Goal: Information Seeking & Learning: Find specific fact

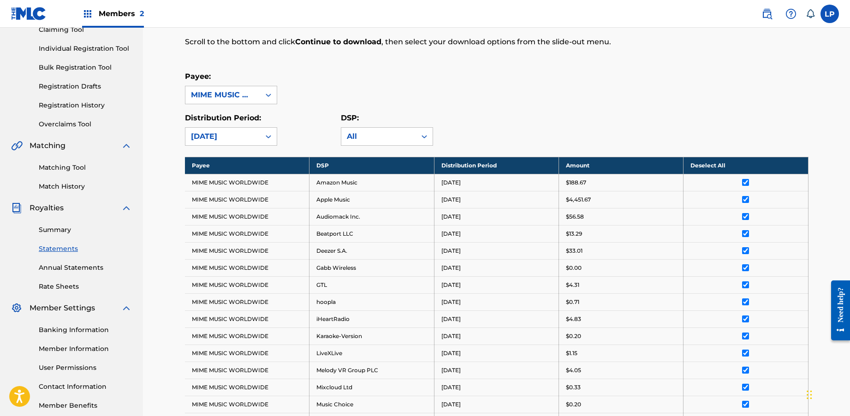
scroll to position [12, 0]
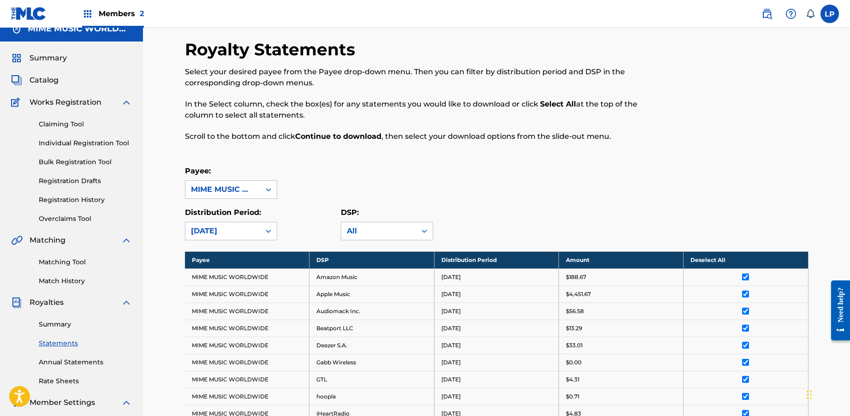
click at [113, 13] on span "Members 2" at bounding box center [121, 13] width 45 height 11
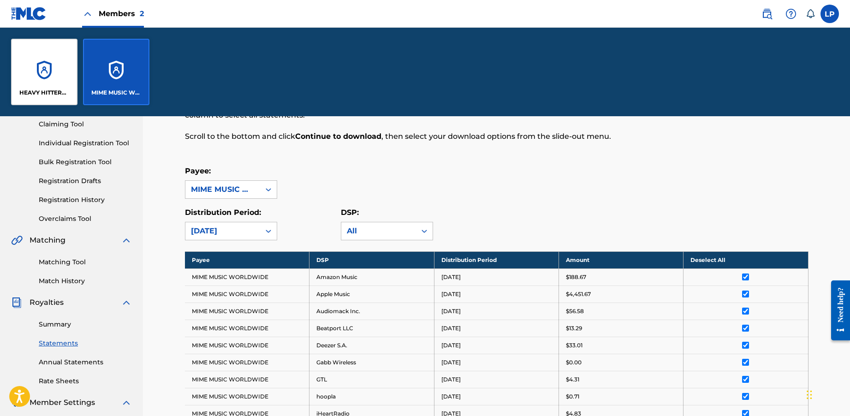
click at [69, 75] on div "HEAVY HITTERS MUSIC GROUP LLC" at bounding box center [44, 72] width 66 height 66
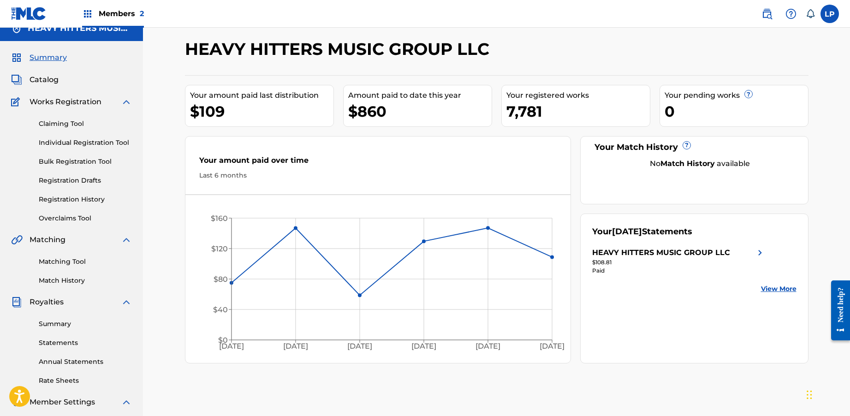
scroll to position [18, 0]
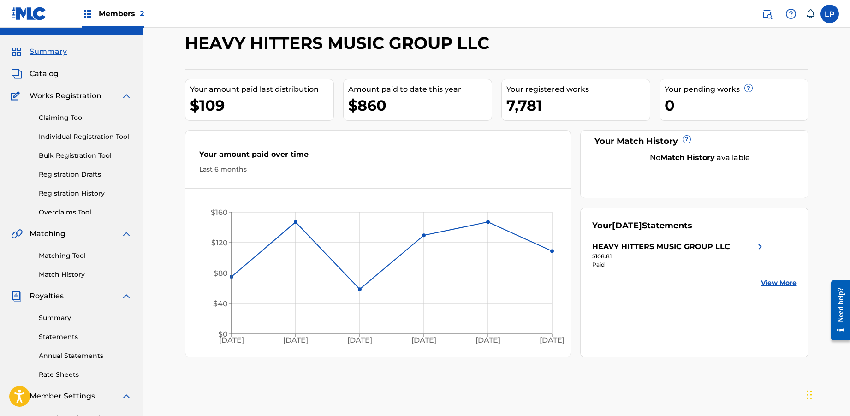
click at [68, 333] on link "Statements" at bounding box center [85, 337] width 93 height 10
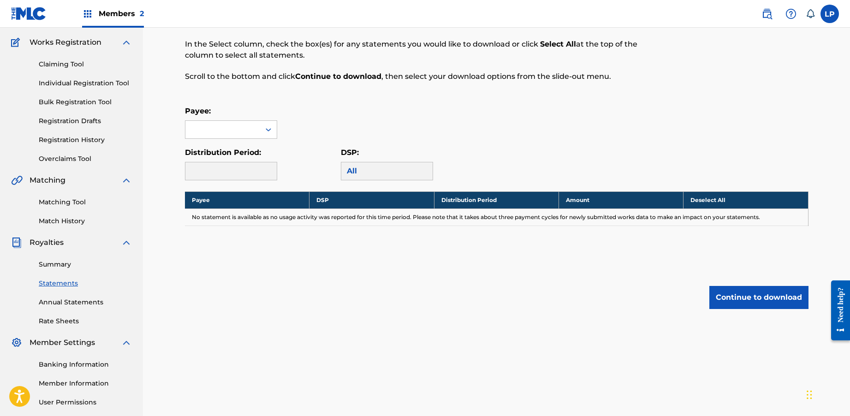
scroll to position [77, 0]
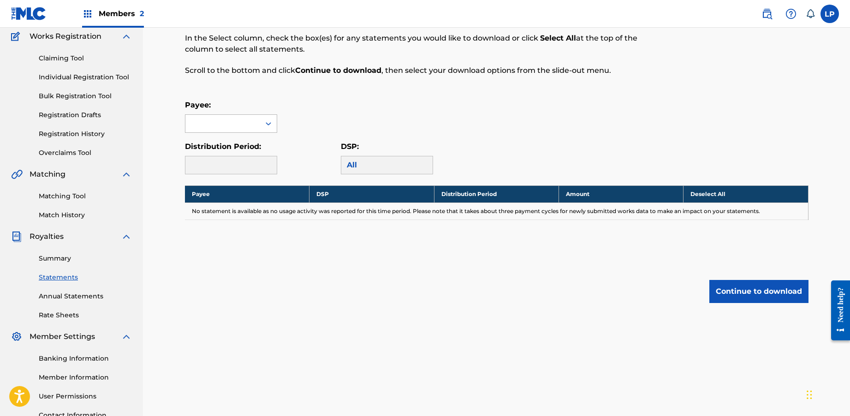
click at [259, 120] on div at bounding box center [231, 123] width 92 height 18
click at [248, 146] on div "HEAVY HITTERS MUSIC GROUP LLC" at bounding box center [230, 150] width 91 height 34
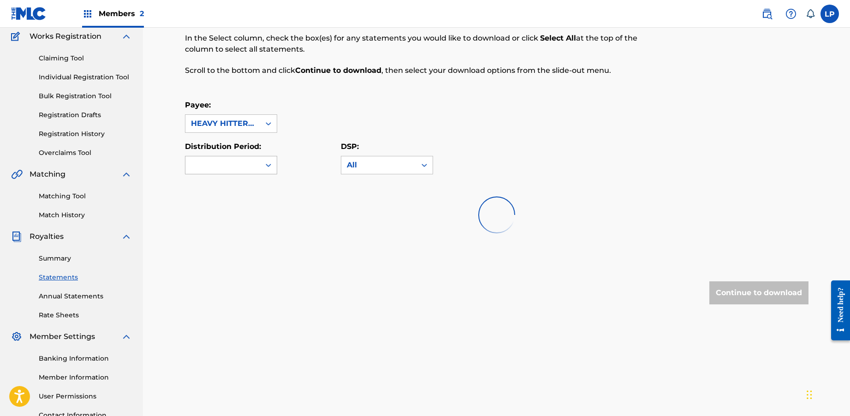
click at [250, 161] on div at bounding box center [222, 165] width 75 height 18
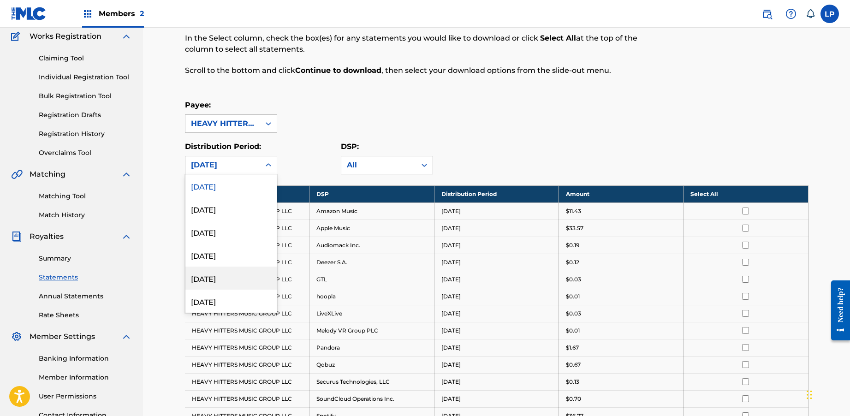
click at [229, 275] on div "April 2025" at bounding box center [230, 278] width 91 height 23
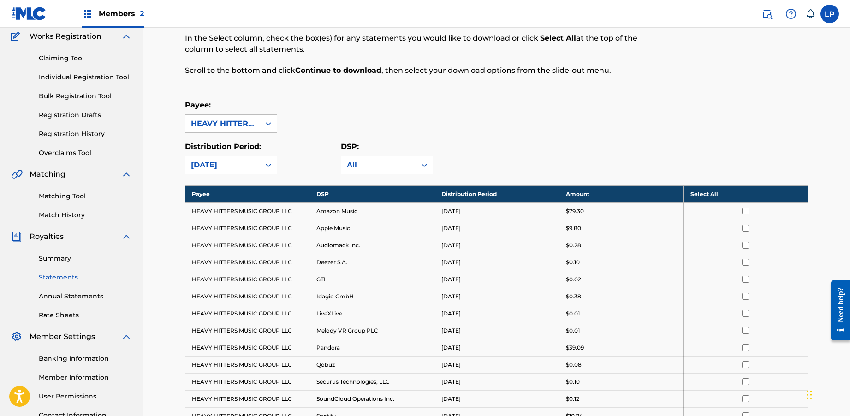
click at [748, 197] on th "Select All" at bounding box center [746, 193] width 125 height 17
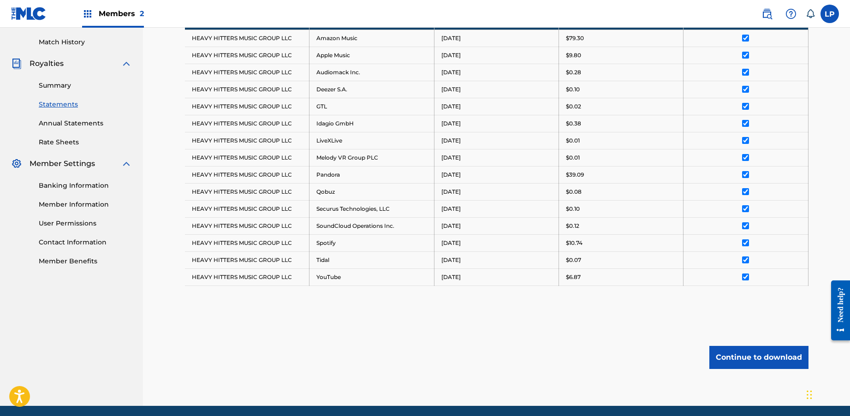
scroll to position [285, 0]
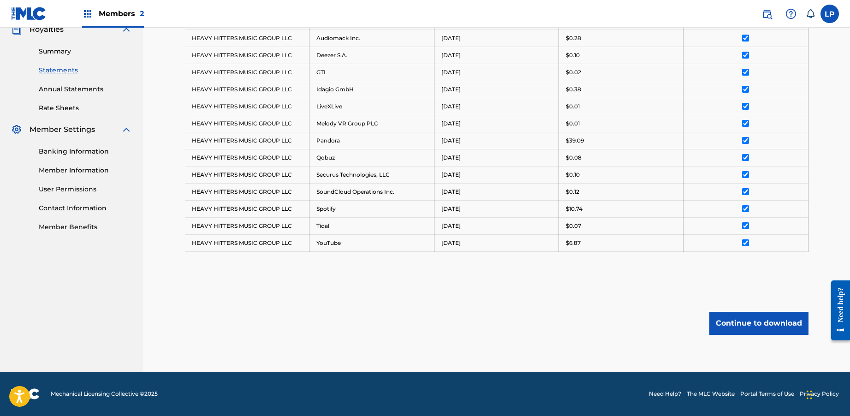
click at [755, 322] on button "Continue to download" at bounding box center [758, 323] width 99 height 23
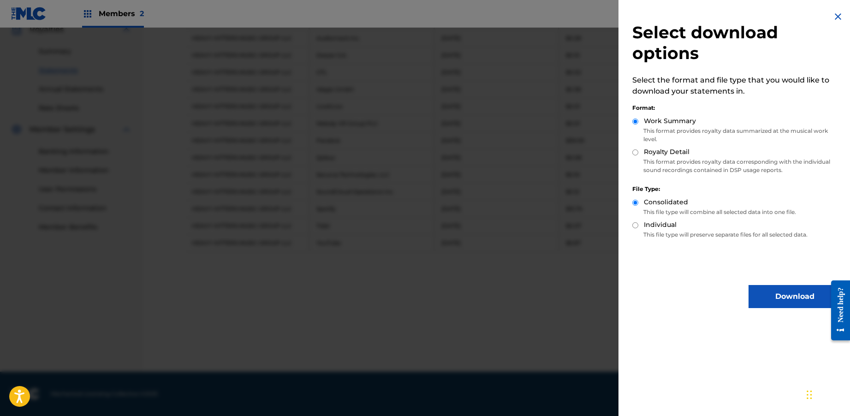
click at [641, 152] on div "Royalty Detail" at bounding box center [736, 152] width 209 height 11
click at [638, 150] on div "Royalty Detail" at bounding box center [736, 152] width 209 height 11
click at [637, 151] on input "Royalty Detail" at bounding box center [635, 152] width 6 height 6
radio input "true"
click at [774, 293] on button "Download" at bounding box center [795, 296] width 92 height 23
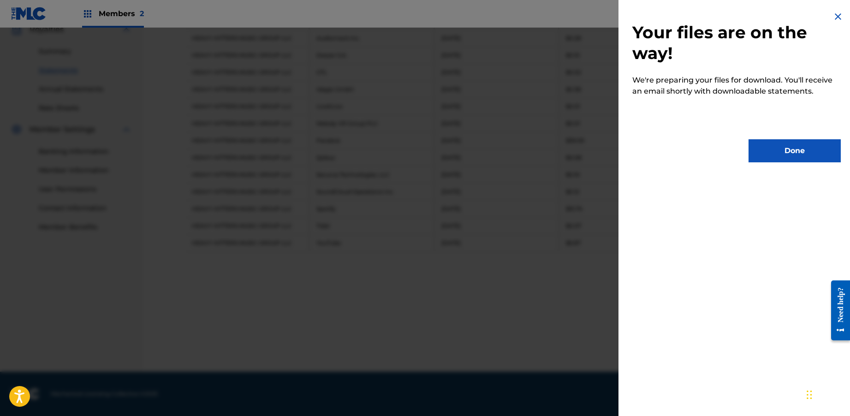
click at [806, 156] on button "Done" at bounding box center [795, 150] width 92 height 23
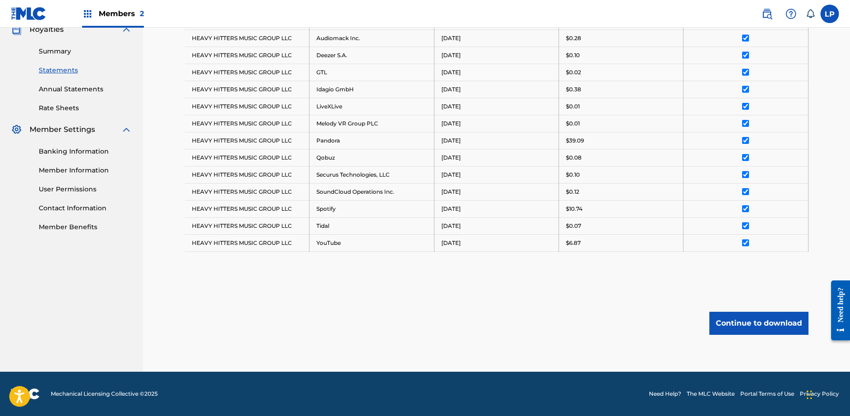
click at [742, 320] on button "Continue to download" at bounding box center [758, 323] width 99 height 23
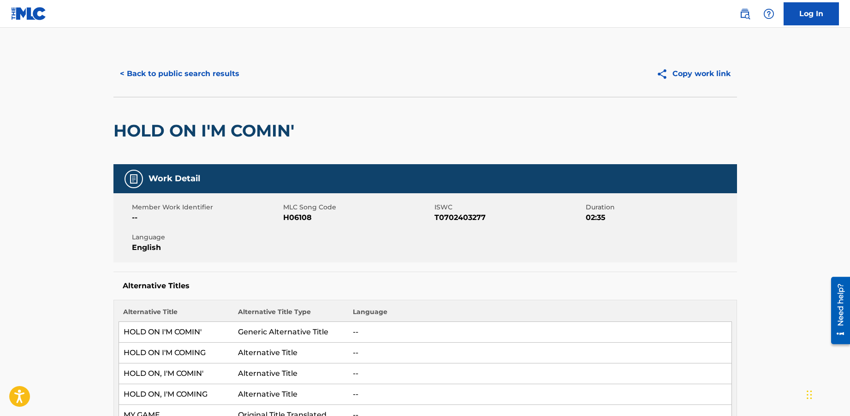
click at [208, 91] on div "< Back to public search results Copy work link" at bounding box center [425, 74] width 624 height 46
click at [205, 82] on button "< Back to public search results" at bounding box center [179, 73] width 132 height 23
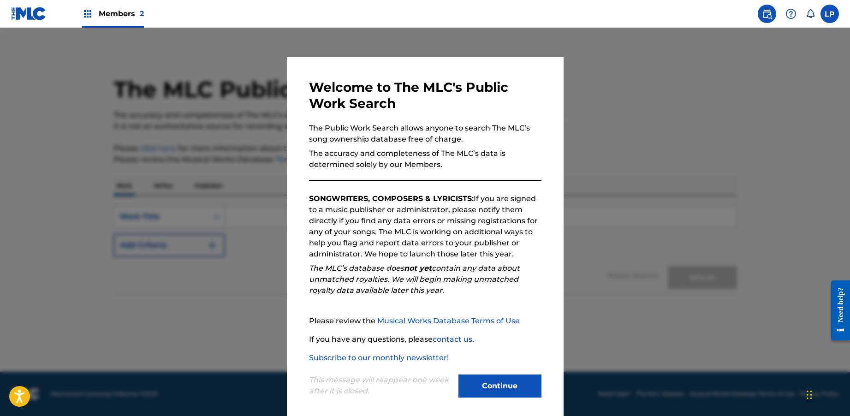
drag, startPoint x: 484, startPoint y: 376, endPoint x: 463, endPoint y: 364, distance: 24.6
click at [484, 377] on button "Continue" at bounding box center [500, 386] width 83 height 23
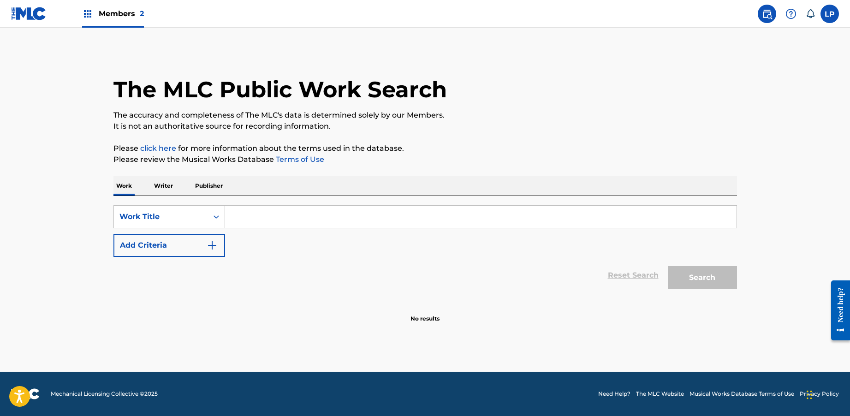
click at [167, 182] on p "Writer" at bounding box center [163, 185] width 24 height 19
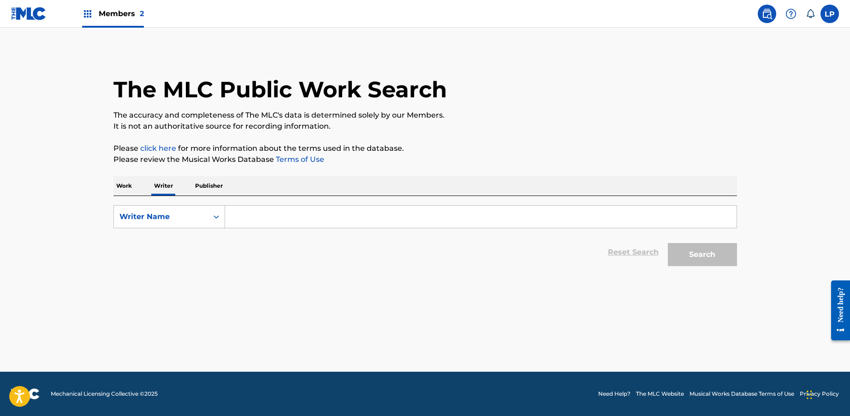
click at [251, 213] on input "Search Form" at bounding box center [481, 217] width 512 height 22
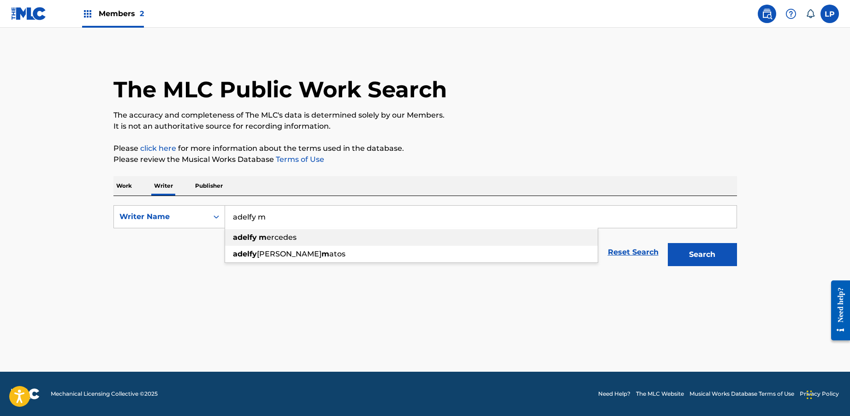
click at [265, 239] on strong "m" at bounding box center [263, 237] width 8 height 9
type input "adelfy mercedes"
click at [709, 251] on button "Search" at bounding box center [702, 254] width 69 height 23
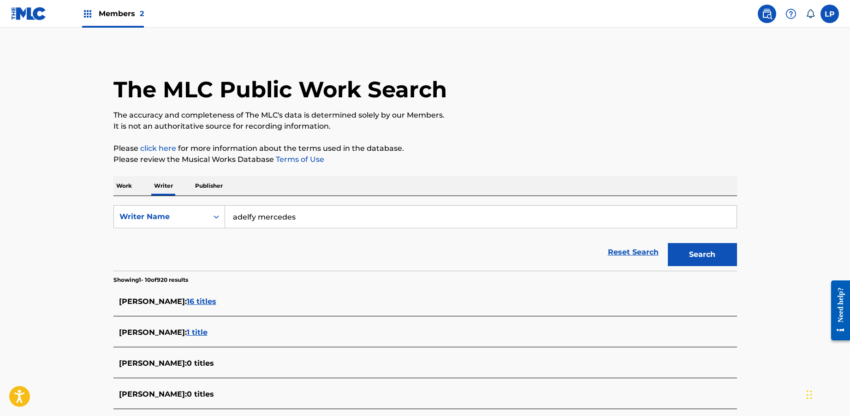
click at [216, 299] on span "16 titles" at bounding box center [202, 301] width 30 height 9
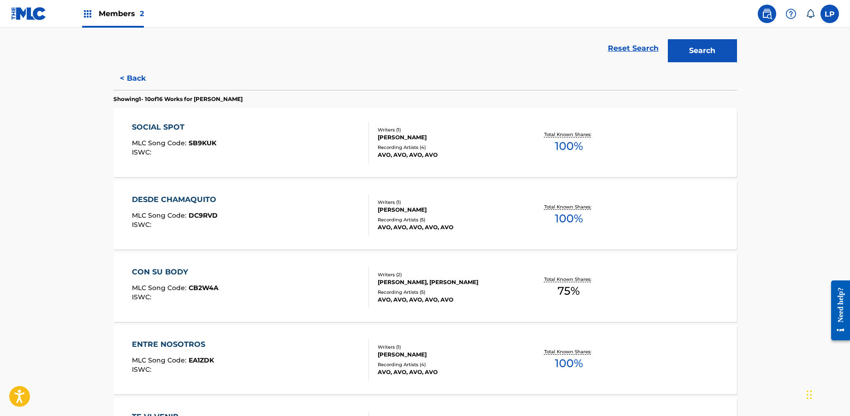
scroll to position [251, 0]
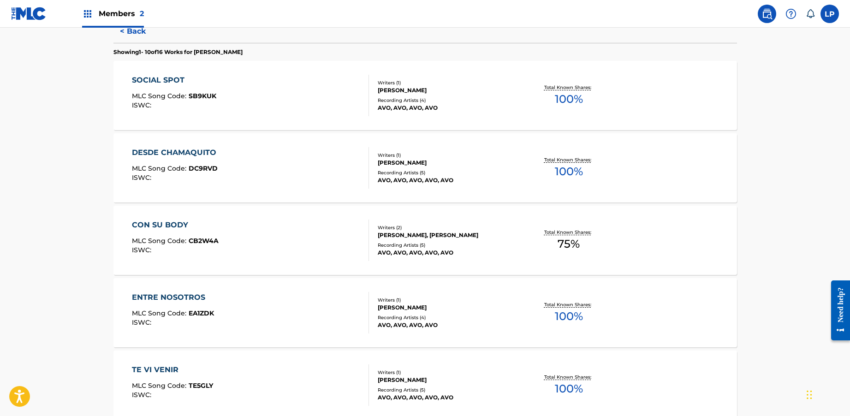
click at [267, 306] on div "ENTRE NOSOTROS MLC Song Code : EA1ZDK ISWC :" at bounding box center [250, 313] width 237 height 42
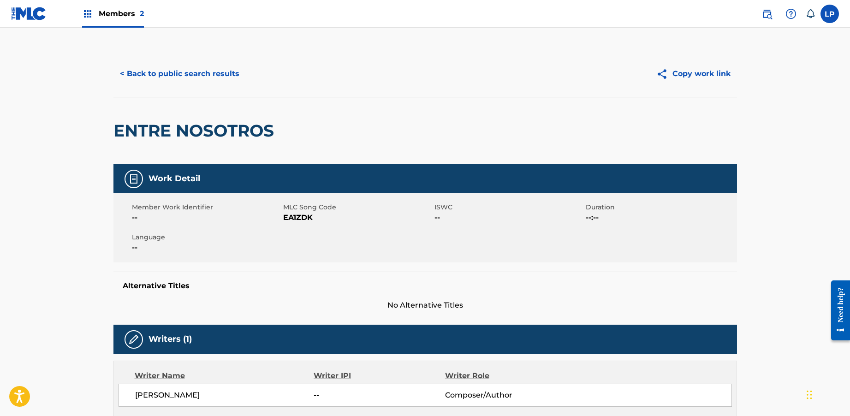
click at [180, 74] on button "< Back to public search results" at bounding box center [179, 73] width 132 height 23
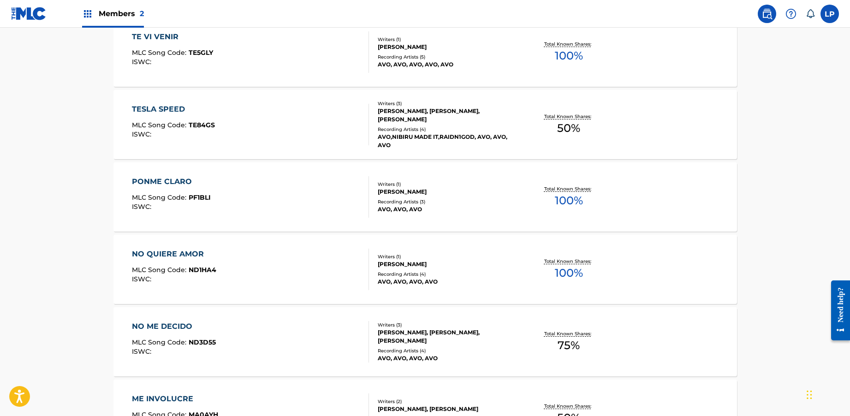
scroll to position [713, 0]
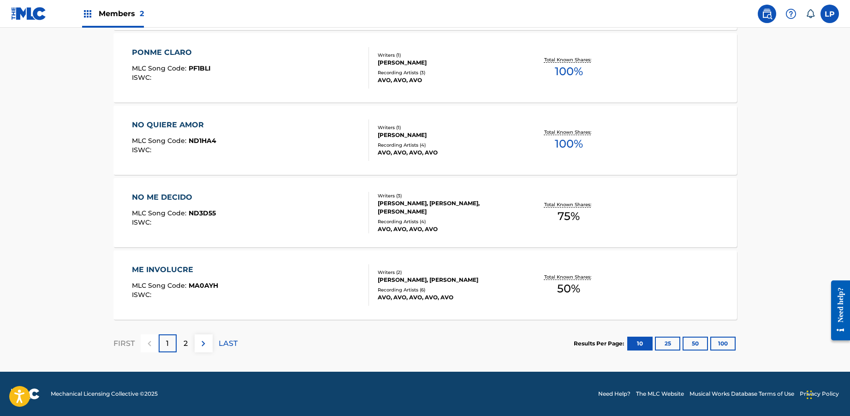
click at [191, 339] on div "2" at bounding box center [186, 343] width 18 height 18
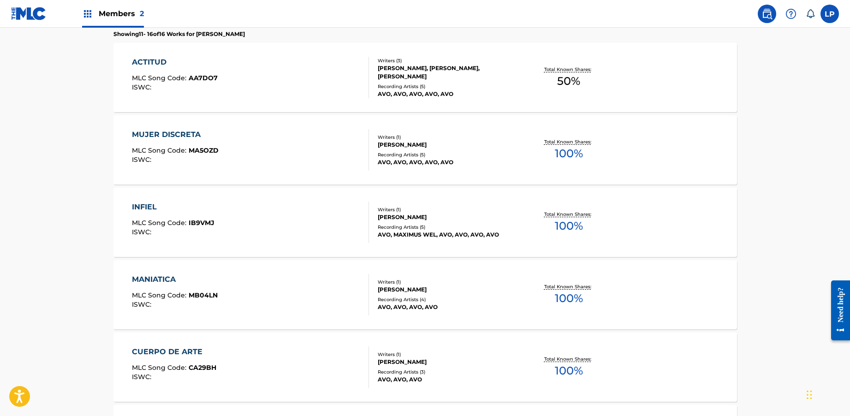
scroll to position [163, 0]
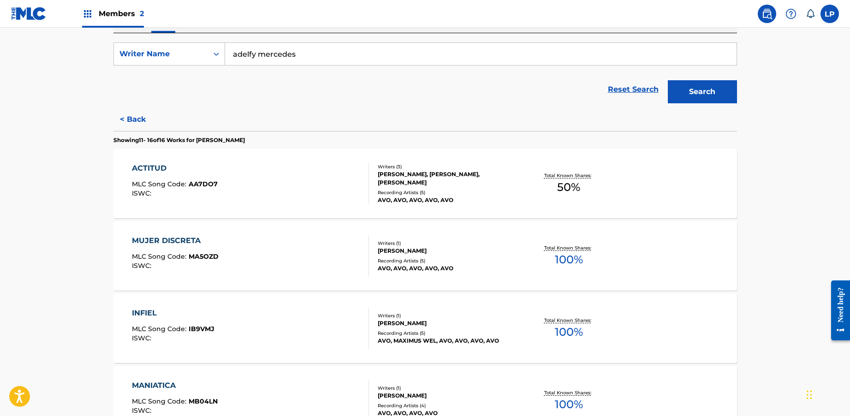
click at [275, 198] on div "ACTITUD MLC Song Code : AA7DO7 ISWC :" at bounding box center [250, 184] width 237 height 42
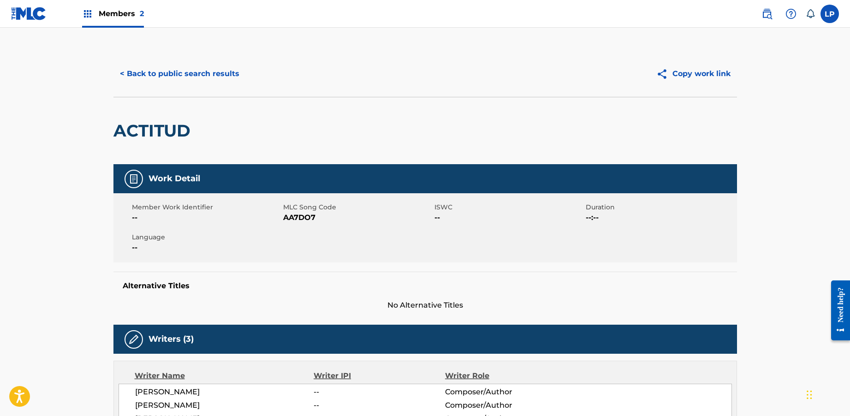
click at [203, 77] on button "< Back to public search results" at bounding box center [179, 73] width 132 height 23
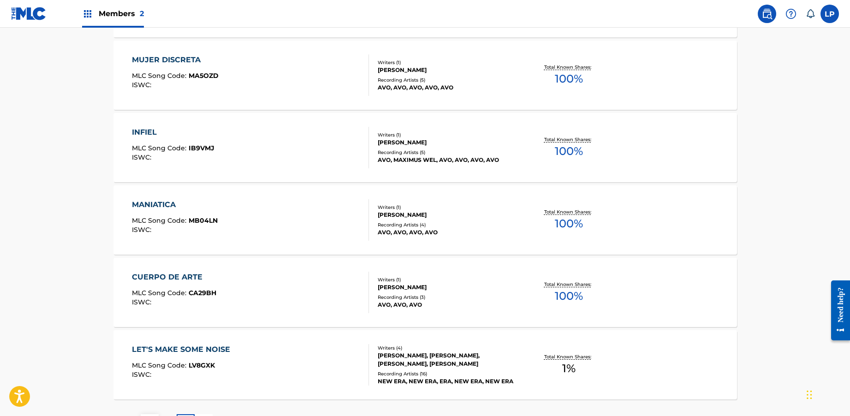
scroll to position [423, 0]
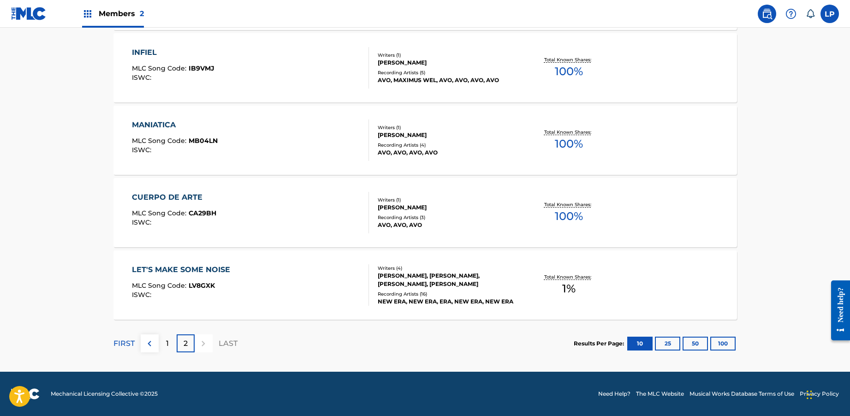
click at [250, 211] on div "CUERPO DE ARTE MLC Song Code : CA29BH ISWC :" at bounding box center [250, 213] width 237 height 42
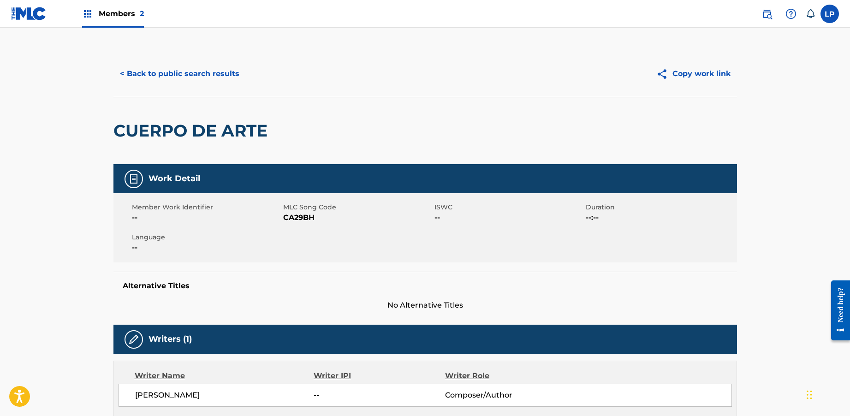
click at [183, 65] on button "< Back to public search results" at bounding box center [179, 73] width 132 height 23
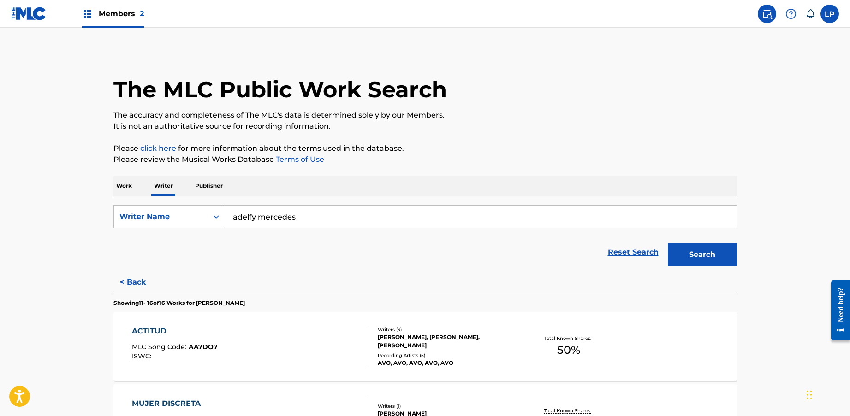
scroll to position [423, 0]
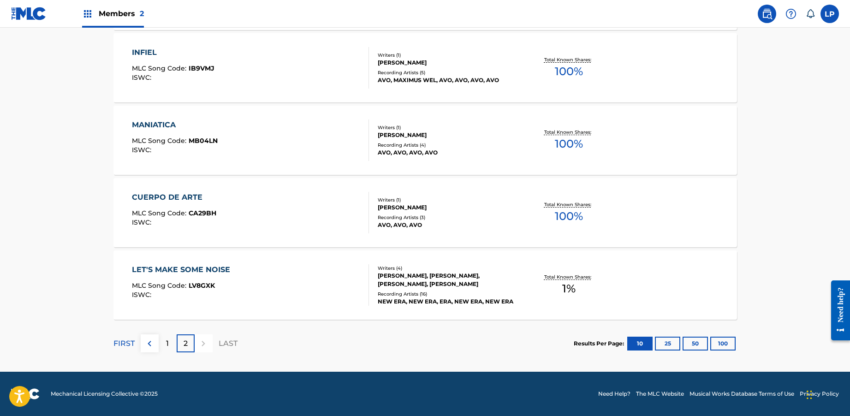
click at [189, 140] on span "MB04LN" at bounding box center [203, 141] width 29 height 8
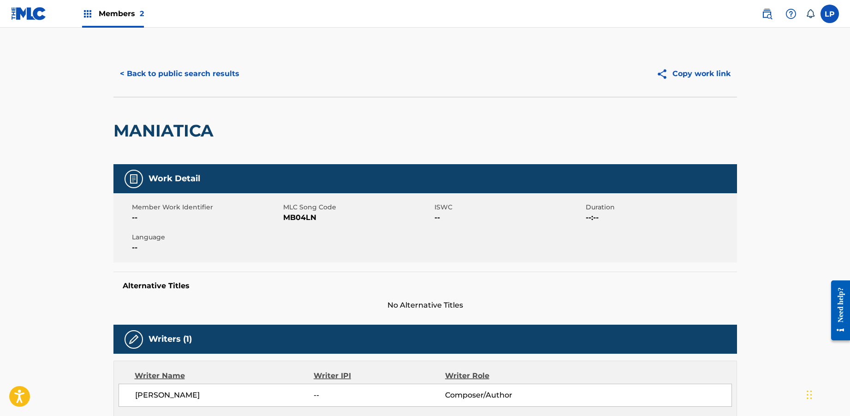
click at [196, 80] on button "< Back to public search results" at bounding box center [179, 73] width 132 height 23
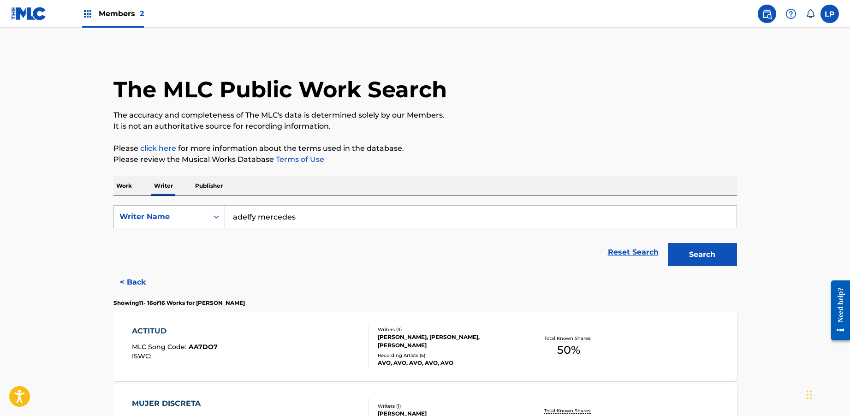
scroll to position [423, 0]
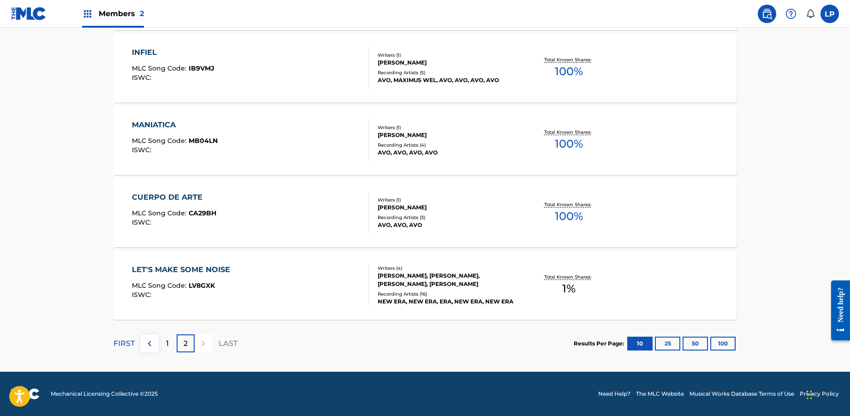
click at [268, 211] on div "CUERPO DE ARTE MLC Song Code : CA29BH ISWC :" at bounding box center [250, 213] width 237 height 42
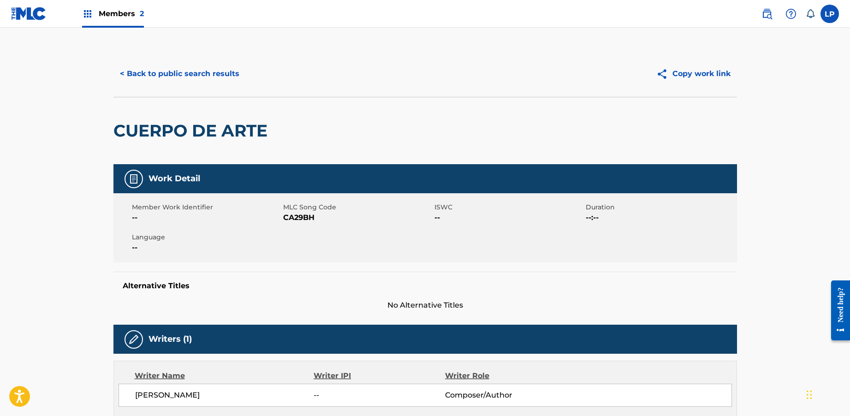
click at [204, 77] on button "< Back to public search results" at bounding box center [179, 73] width 132 height 23
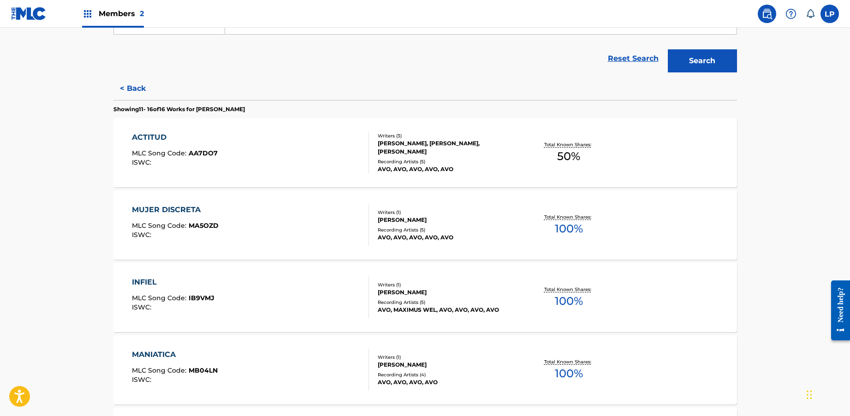
scroll to position [51, 0]
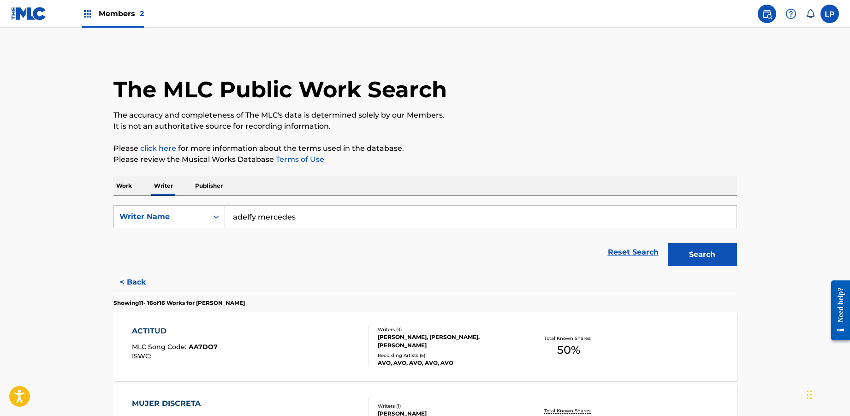
click at [130, 188] on p "Work" at bounding box center [123, 185] width 21 height 19
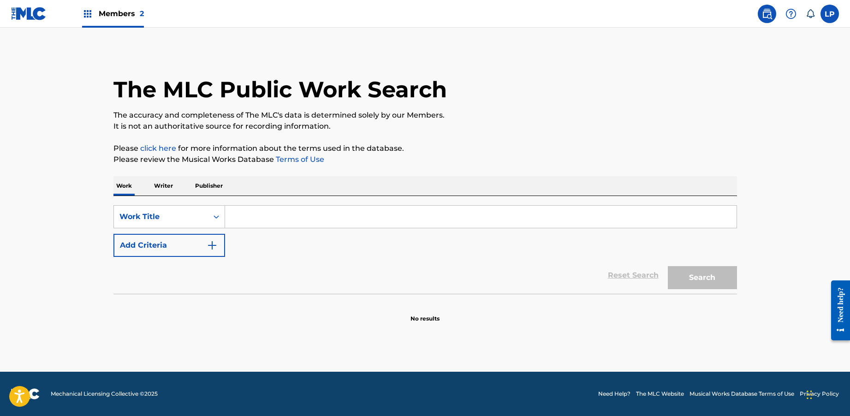
click at [261, 216] on input "Search Form" at bounding box center [481, 217] width 512 height 22
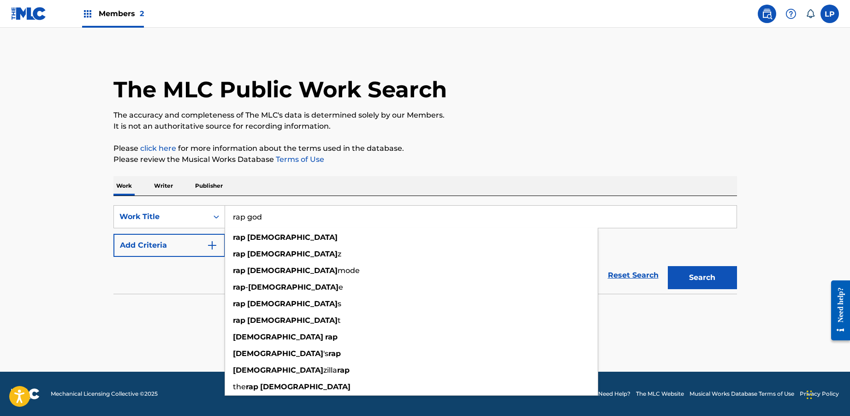
type input "rap god"
click at [693, 270] on button "Search" at bounding box center [702, 277] width 69 height 23
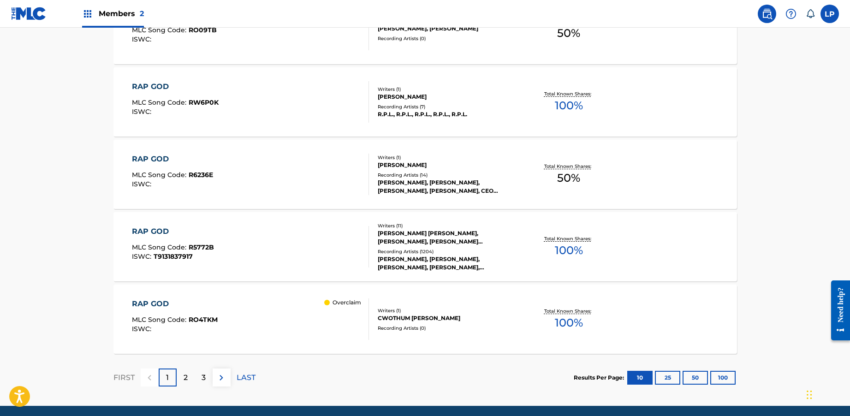
scroll to position [713, 0]
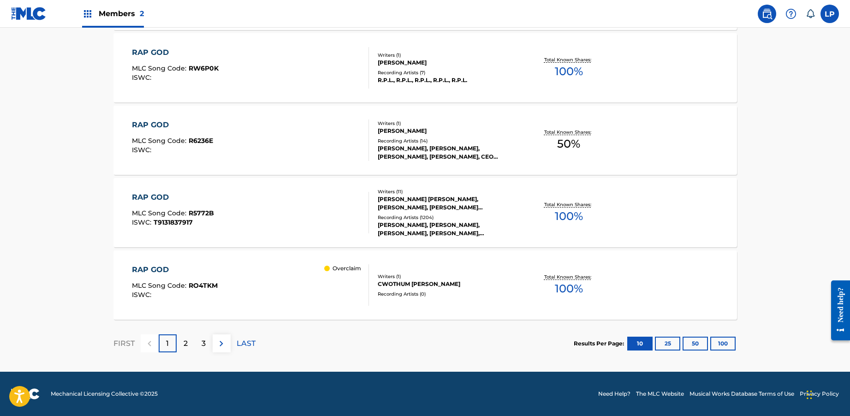
click at [300, 229] on div "RAP GOD MLC Song Code : R5772B ISWC : T9131837917" at bounding box center [250, 213] width 237 height 42
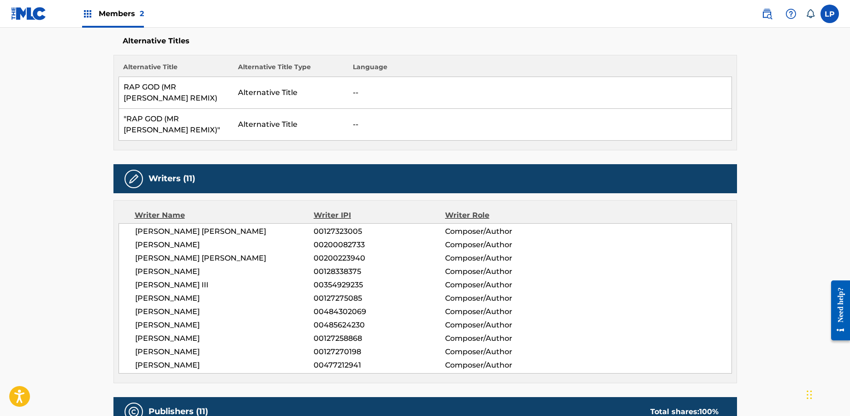
scroll to position [251, 0]
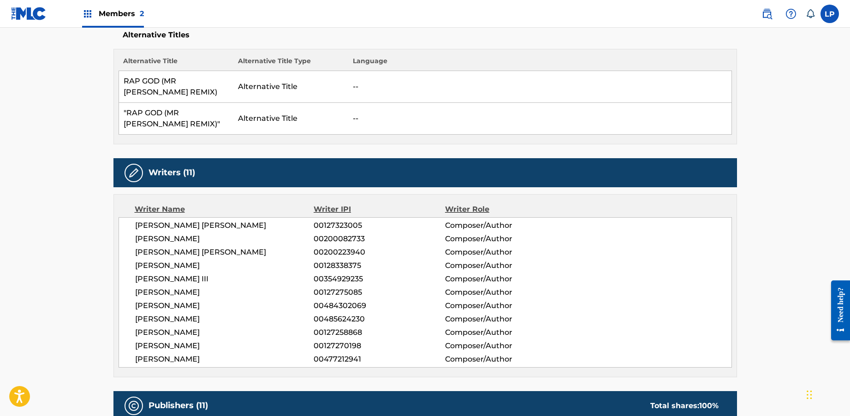
drag, startPoint x: 227, startPoint y: 215, endPoint x: 125, endPoint y: 216, distance: 102.4
click at [125, 217] on div "DANIA MARIA BIRKS 00127323005 Composer/Author DOUGLAS L DAVIS 00200082733 Compo…" at bounding box center [426, 292] width 614 height 150
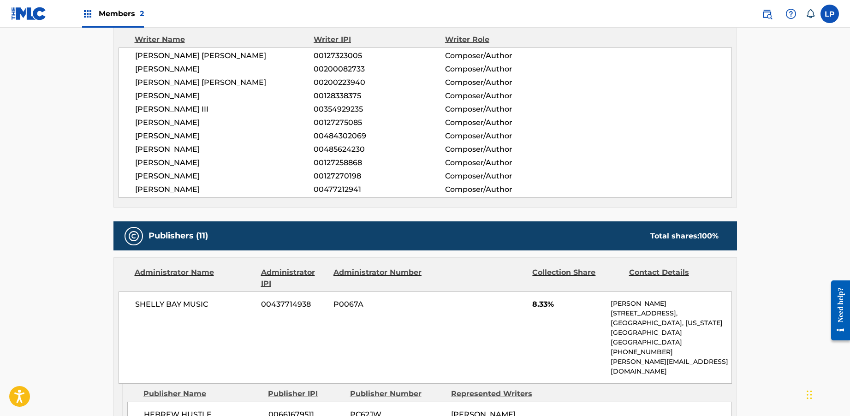
scroll to position [0, 0]
